Goal: Information Seeking & Learning: Learn about a topic

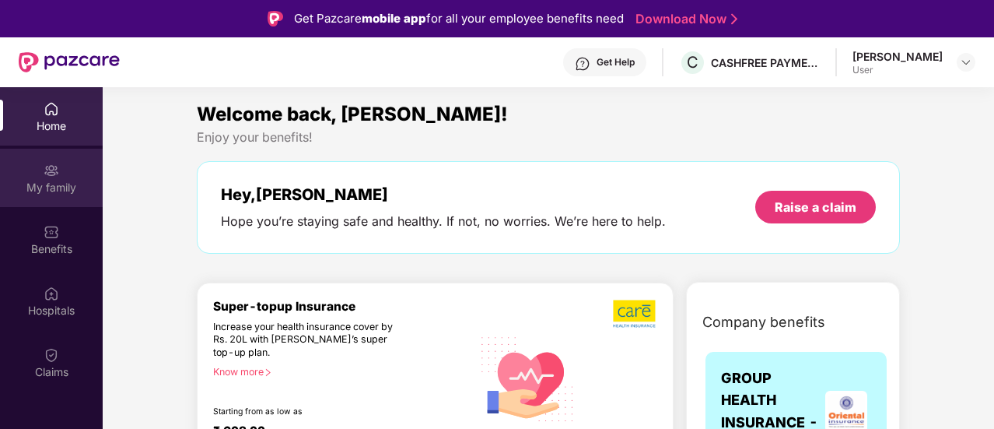
click at [47, 168] on img at bounding box center [52, 171] width 16 height 16
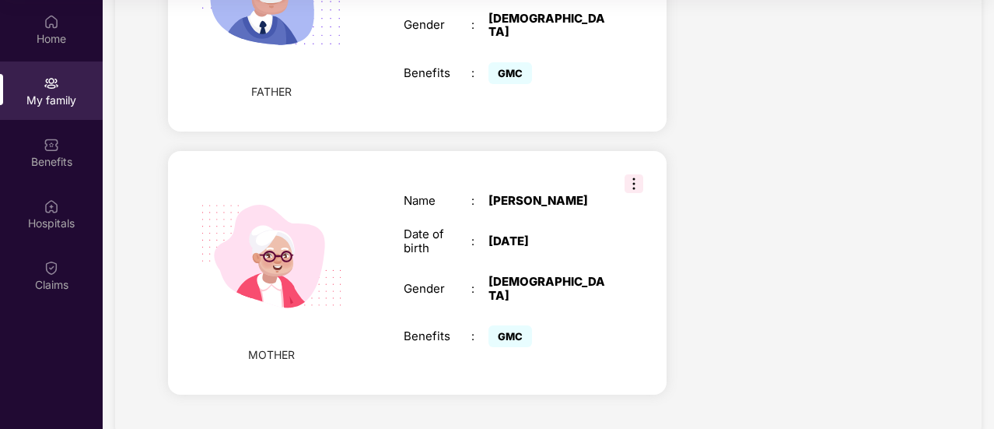
scroll to position [1081, 0]
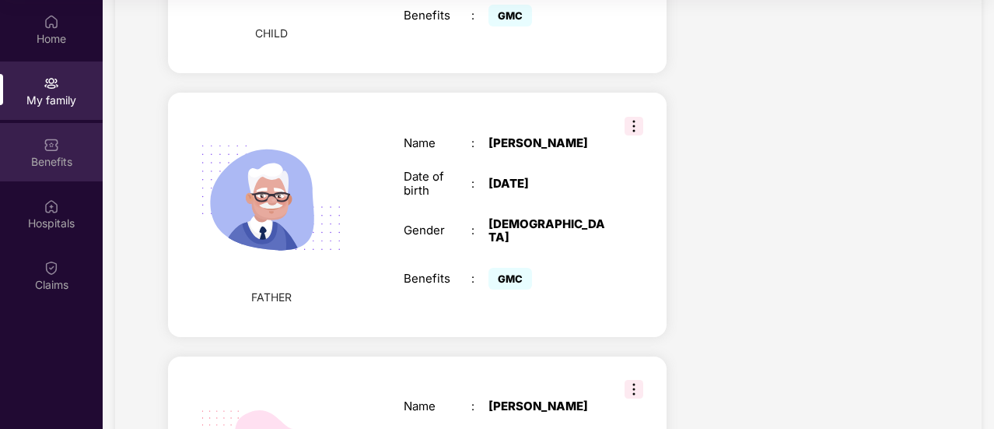
click at [62, 165] on div "Benefits" at bounding box center [51, 162] width 103 height 16
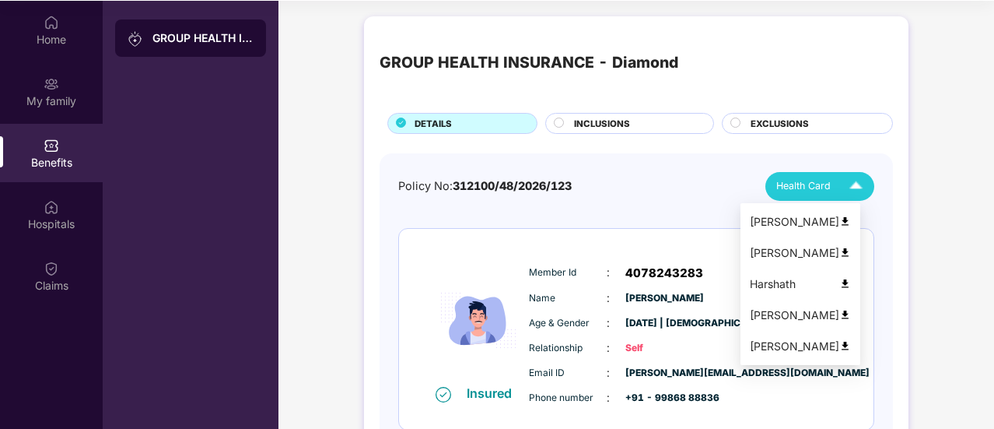
click at [859, 178] on img at bounding box center [856, 186] width 27 height 27
click at [851, 223] on img at bounding box center [845, 222] width 12 height 12
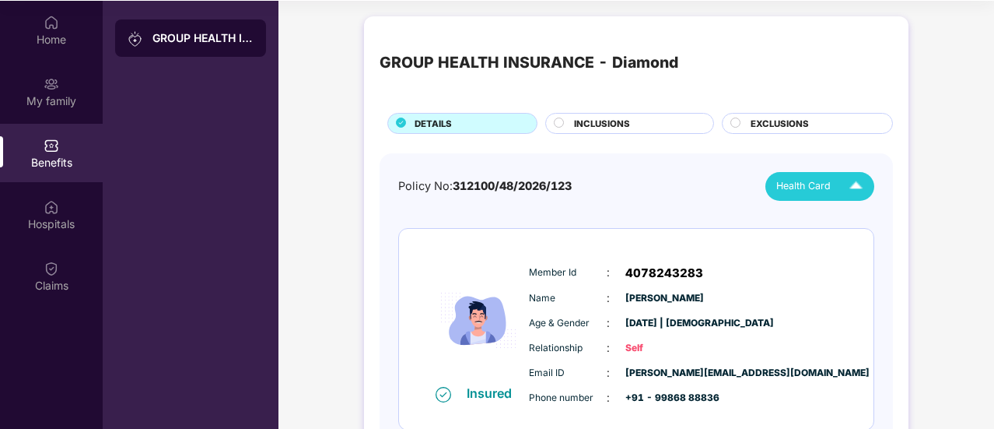
click at [602, 122] on span "INCLUSIONS" at bounding box center [602, 124] width 56 height 14
